Goal: Information Seeking & Learning: Compare options

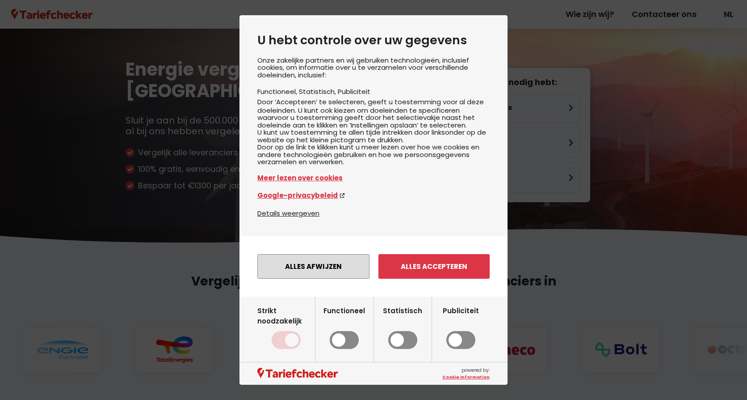
click at [341, 279] on button "Alles afwijzen" at bounding box center [313, 266] width 112 height 25
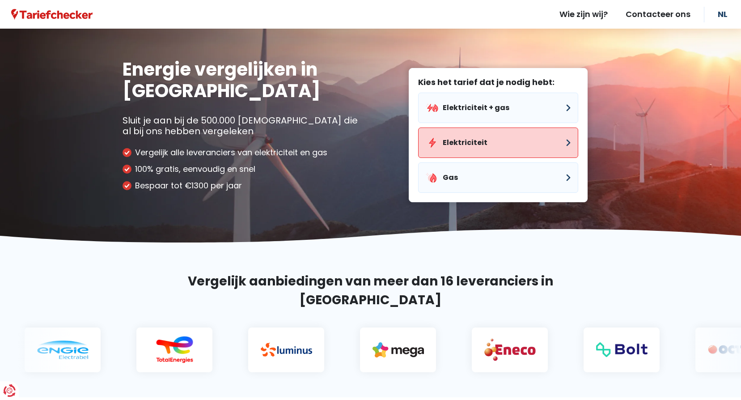
click at [471, 143] on button "Elektriciteit" at bounding box center [498, 142] width 160 height 30
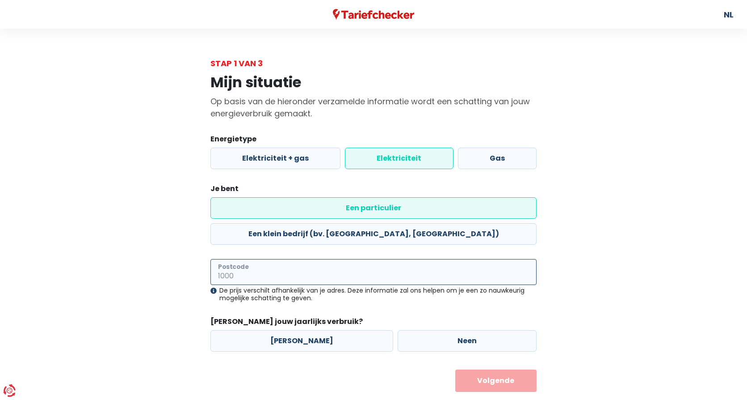
click at [257, 259] on input "Postcode" at bounding box center [374, 272] width 326 height 26
type input "1080"
click at [298, 330] on label "[PERSON_NAME]" at bounding box center [302, 340] width 183 height 21
click at [298, 330] on input "[PERSON_NAME]" at bounding box center [302, 340] width 183 height 21
radio input "true"
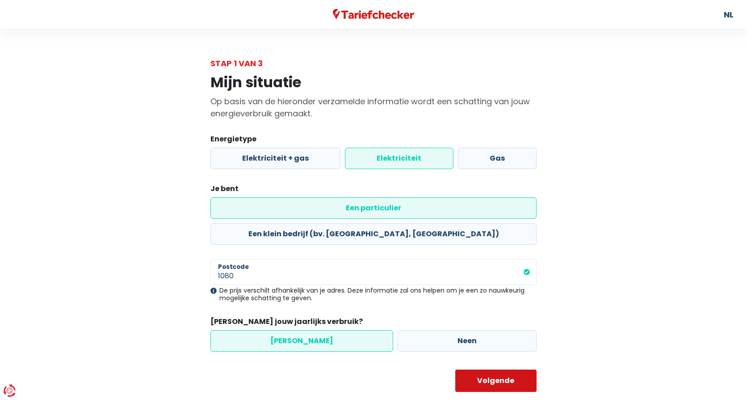
click at [479, 369] on button "Volgende" at bounding box center [497, 380] width 82 height 22
select select
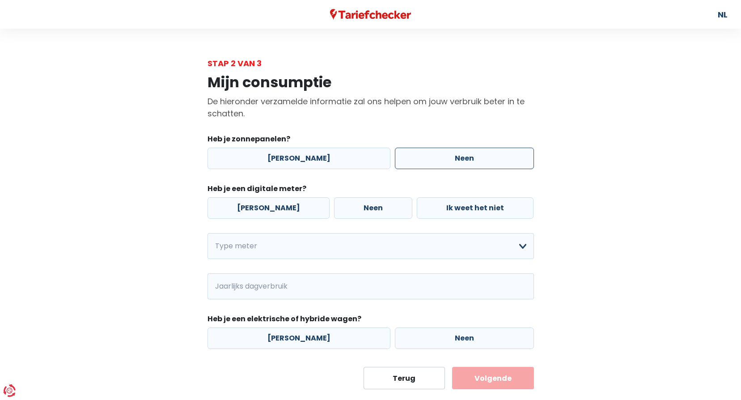
click at [426, 152] on label "Neen" at bounding box center [464, 158] width 139 height 21
click at [426, 152] on input "Neen" at bounding box center [464, 158] width 139 height 21
radio input "true"
click at [334, 208] on label "Neen" at bounding box center [373, 207] width 78 height 21
click at [334, 208] on input "Neen" at bounding box center [373, 207] width 78 height 21
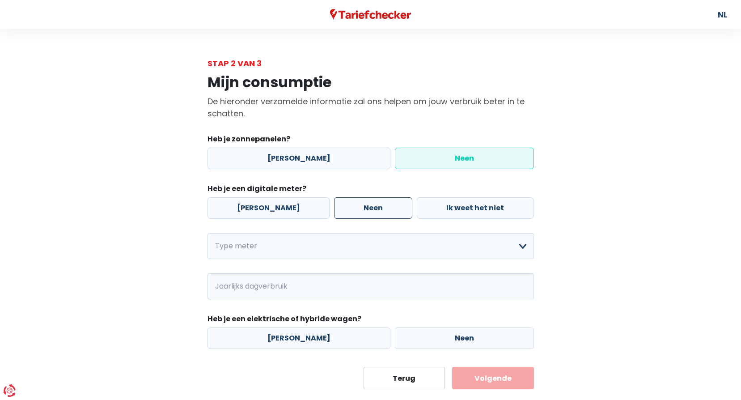
radio input "true"
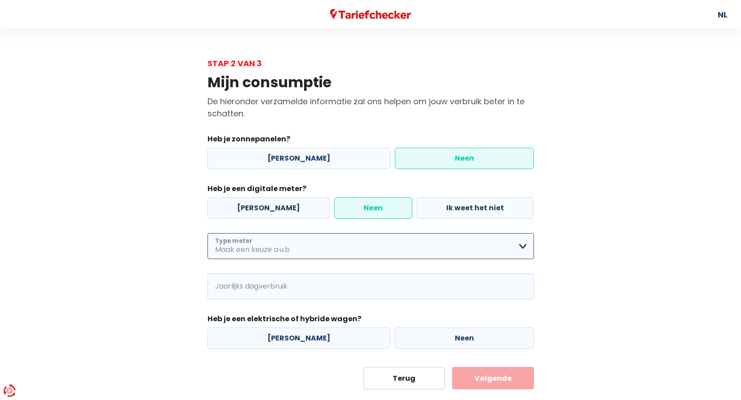
click at [297, 248] on select "Enkelvoudig Tweevoudig Enkelvoudig + uitsluitend nachttarief Tweevoudig + uitsl…" at bounding box center [370, 246] width 326 height 26
select select "day_single_rate"
click at [207, 233] on select "Enkelvoudig Tweevoudig Enkelvoudig + uitsluitend nachttarief Tweevoudig + uitsl…" at bounding box center [370, 246] width 326 height 26
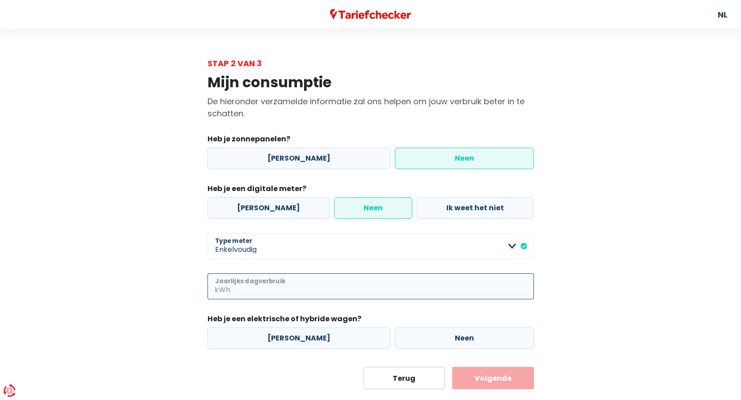
click at [278, 289] on input "Jaarlijks dagverbruik" at bounding box center [383, 286] width 302 height 26
type input "118"
click at [428, 333] on label "Neen" at bounding box center [464, 337] width 139 height 21
click at [428, 333] on input "Neen" at bounding box center [464, 337] width 139 height 21
radio input "true"
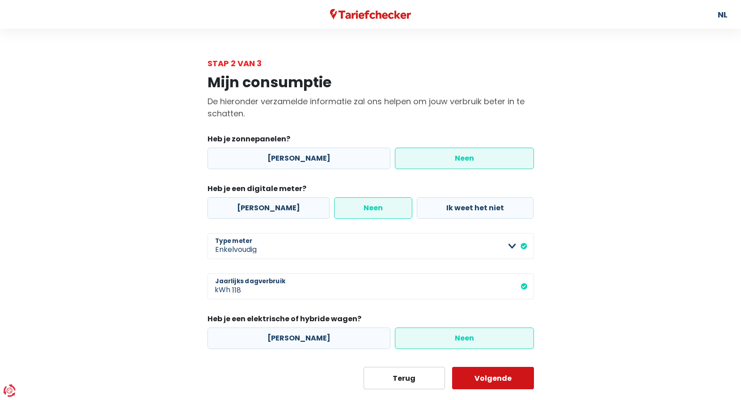
click at [491, 374] on button "Volgende" at bounding box center [493, 378] width 82 height 22
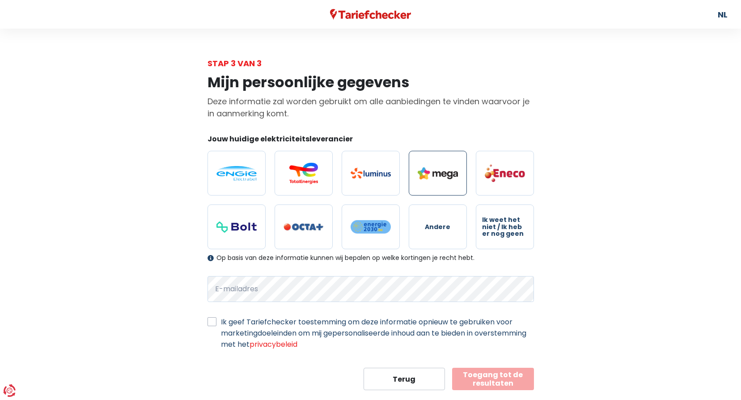
click at [432, 170] on img at bounding box center [438, 173] width 40 height 12
click at [432, 170] on input "radio" at bounding box center [438, 173] width 58 height 45
radio input "true"
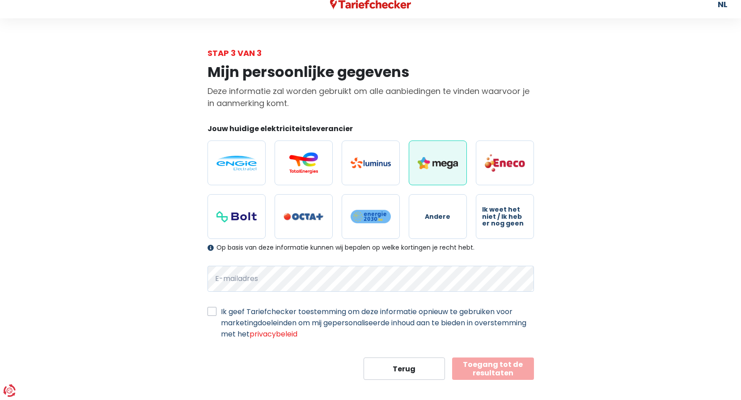
scroll to position [19, 0]
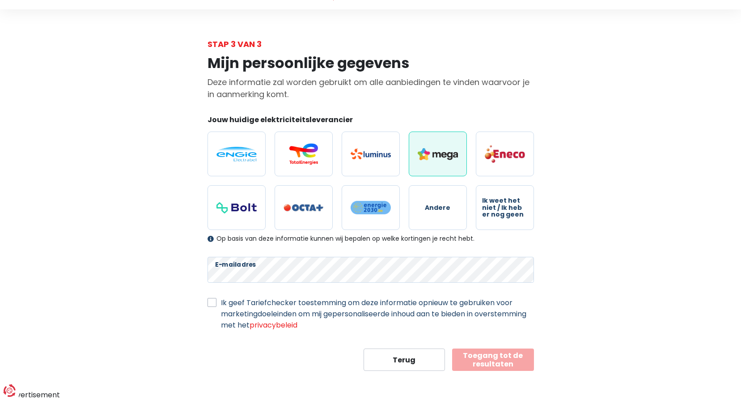
drag, startPoint x: 211, startPoint y: 302, endPoint x: 218, endPoint y: 305, distance: 7.6
click at [221, 302] on label "Ik geef Tariefchecker toestemming om deze informatie opnieuw te gebruiken voor …" at bounding box center [377, 314] width 313 height 34
click at [212, 302] on input "Ik geef Tariefchecker toestemming om deze informatie opnieuw te gebruiken voor …" at bounding box center [211, 301] width 9 height 9
checkbox input "true"
click at [496, 359] on button "Toegang tot de resultaten" at bounding box center [493, 359] width 82 height 22
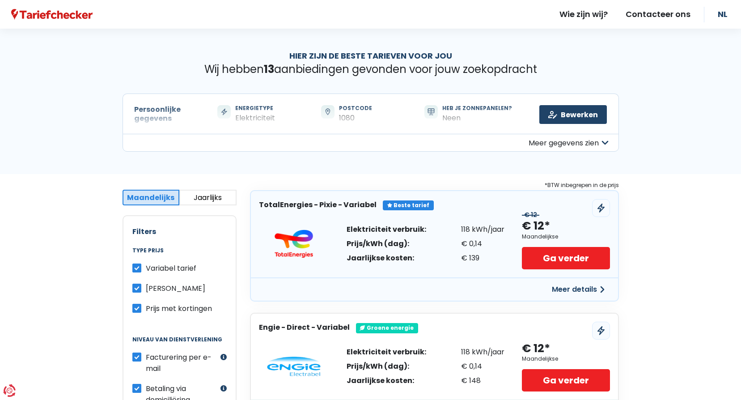
click at [578, 141] on button "Meer gegevens zien" at bounding box center [370, 143] width 496 height 18
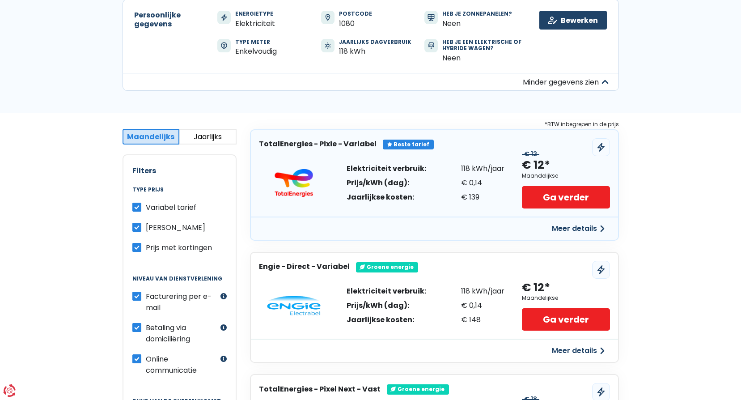
scroll to position [89, 0]
